Goal: Task Accomplishment & Management: Use online tool/utility

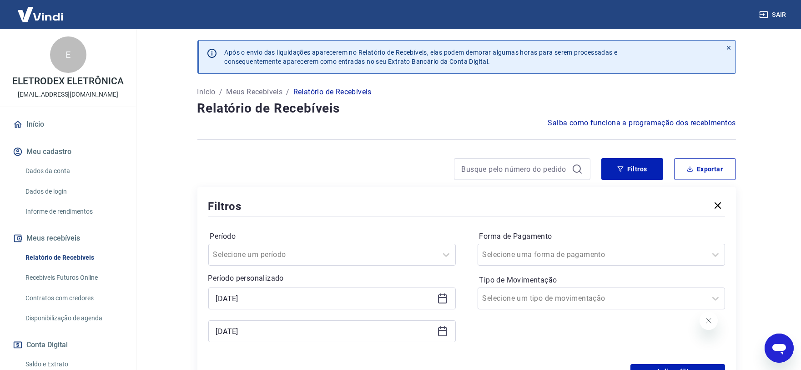
click at [442, 298] on icon at bounding box center [442, 298] width 11 height 11
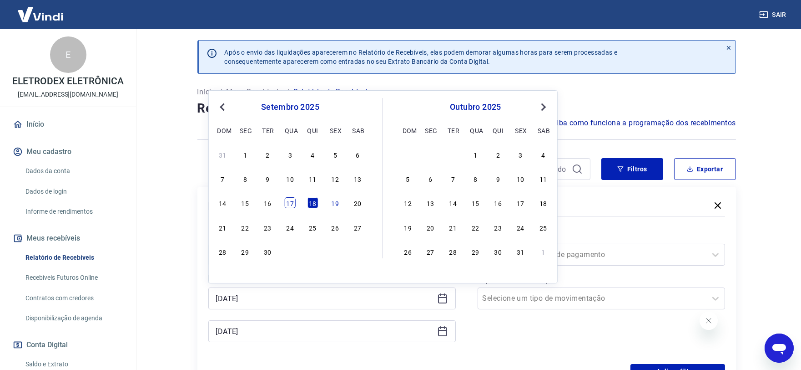
click at [292, 207] on div "17" at bounding box center [290, 202] width 11 height 11
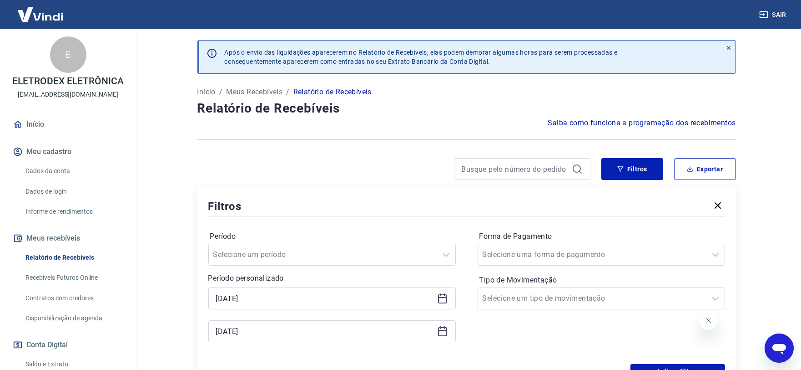
type input "17/09/2025"
click at [442, 329] on icon at bounding box center [442, 330] width 11 height 11
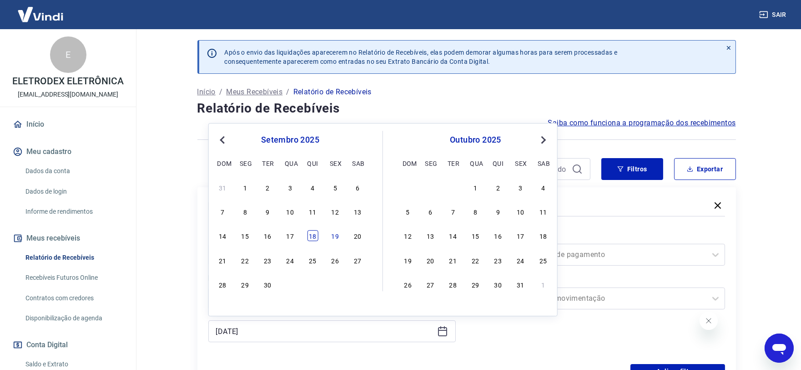
click at [314, 236] on div "18" at bounding box center [312, 235] width 11 height 11
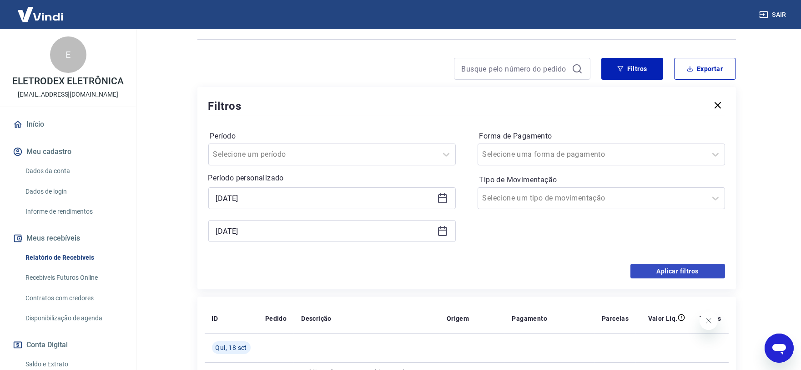
scroll to position [101, 0]
click at [658, 273] on button "Aplicar filtros" at bounding box center [678, 270] width 95 height 15
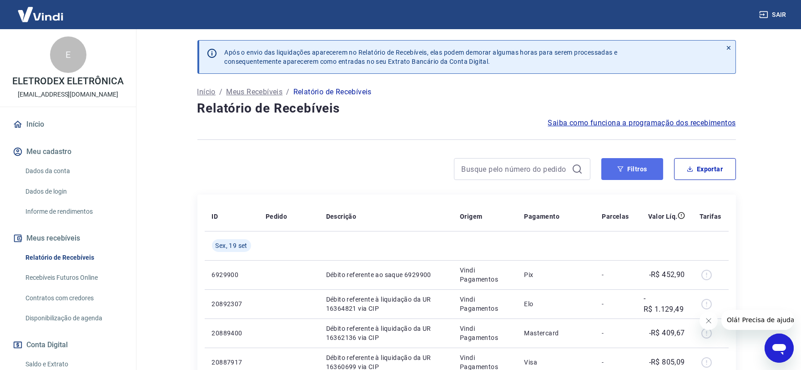
click at [638, 165] on button "Filtros" at bounding box center [633, 169] width 62 height 22
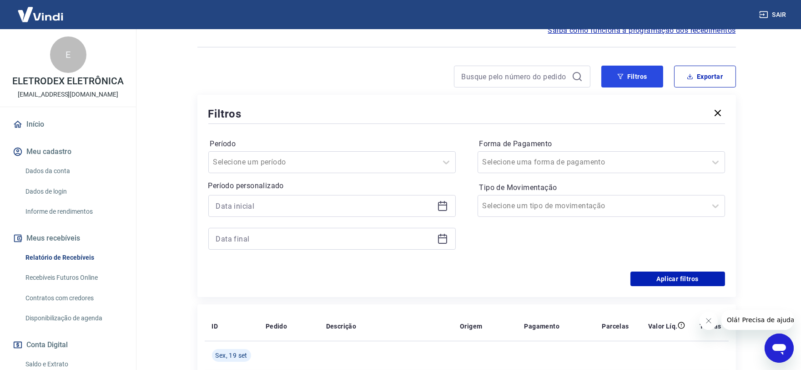
scroll to position [101, 0]
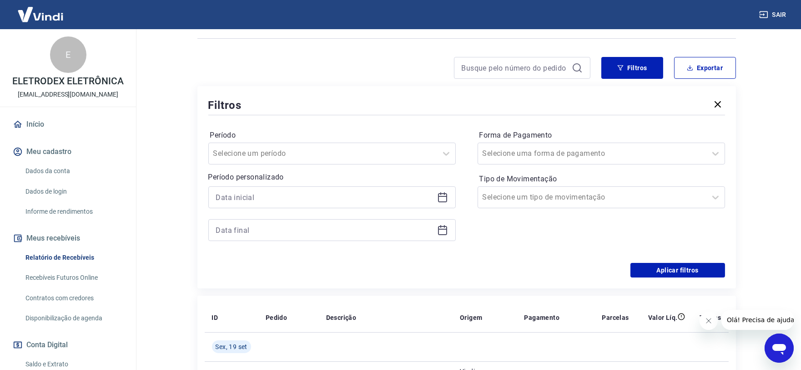
click at [434, 197] on div at bounding box center [332, 197] width 248 height 22
click at [439, 193] on icon at bounding box center [442, 197] width 9 height 9
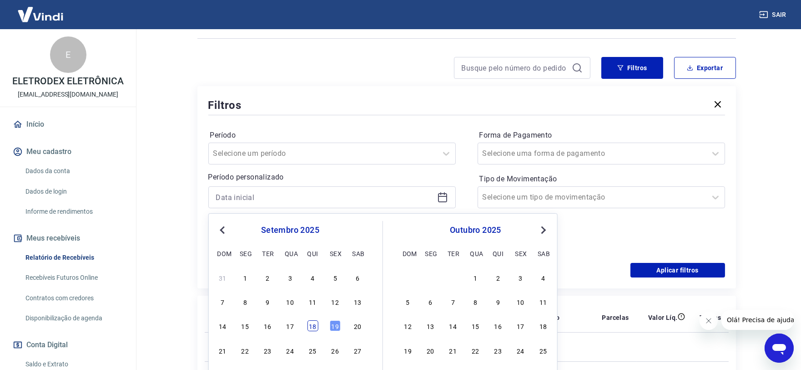
click at [314, 323] on div "18" at bounding box center [312, 325] width 11 height 11
type input "[DATE]"
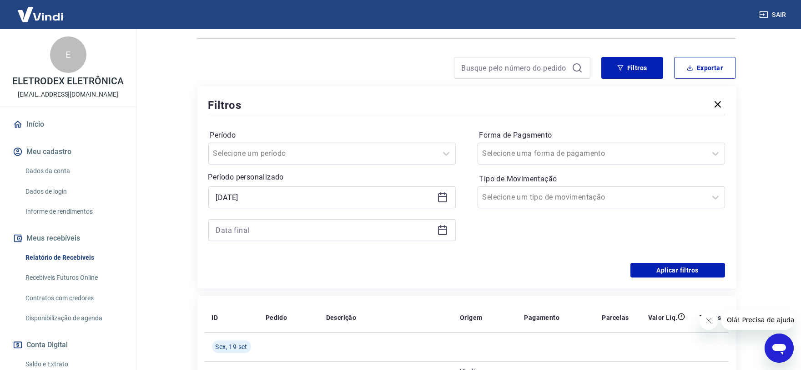
click at [441, 228] on icon at bounding box center [442, 229] width 11 height 11
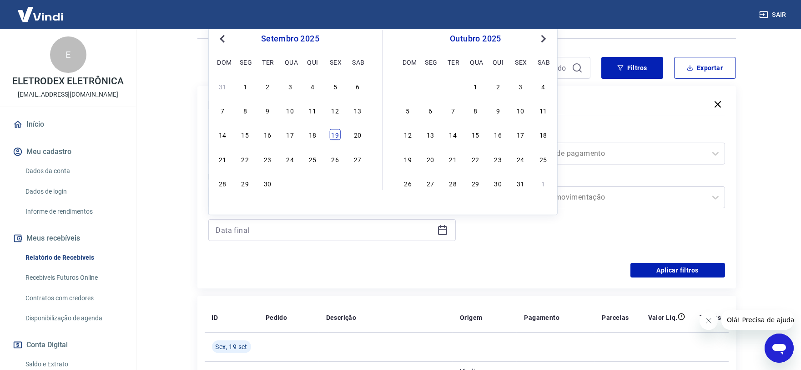
click at [335, 137] on div "19" at bounding box center [335, 134] width 11 height 11
type input "[DATE]"
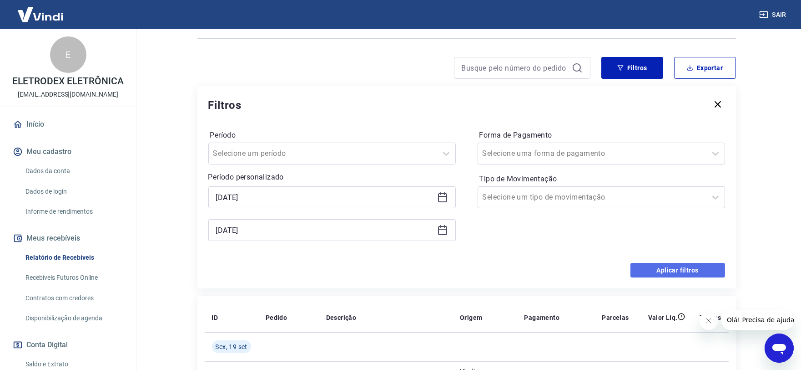
click at [653, 267] on button "Aplicar filtros" at bounding box center [678, 270] width 95 height 15
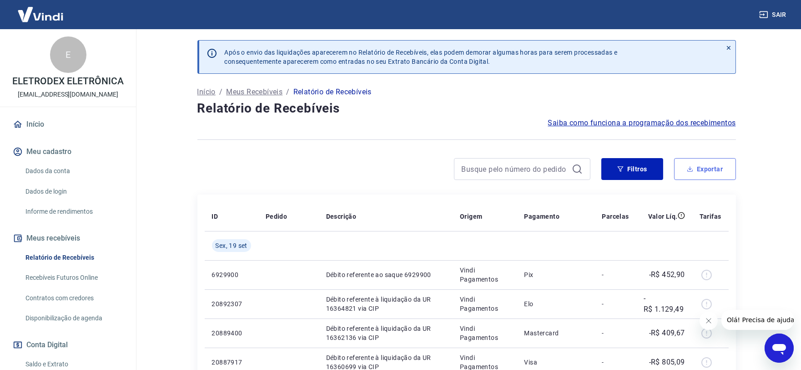
click at [702, 171] on button "Exportar" at bounding box center [705, 169] width 62 height 22
type input "[DATE]"
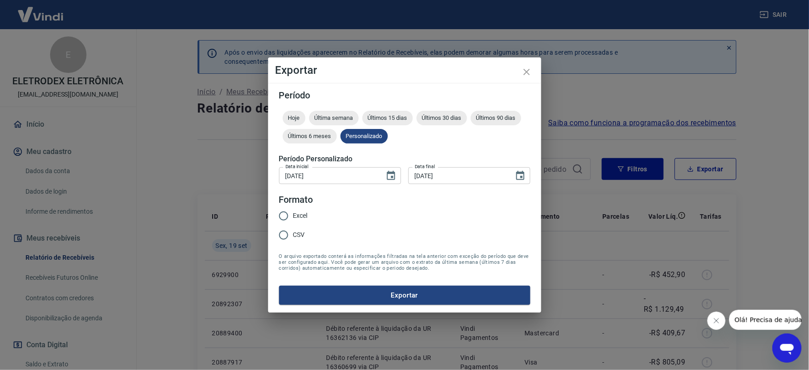
click at [304, 216] on span "Excel" at bounding box center [300, 216] width 15 height 10
click at [293, 216] on input "Excel" at bounding box center [283, 215] width 19 height 19
radio input "true"
click at [363, 290] on button "Exportar" at bounding box center [404, 294] width 251 height 19
